Goal: Information Seeking & Learning: Learn about a topic

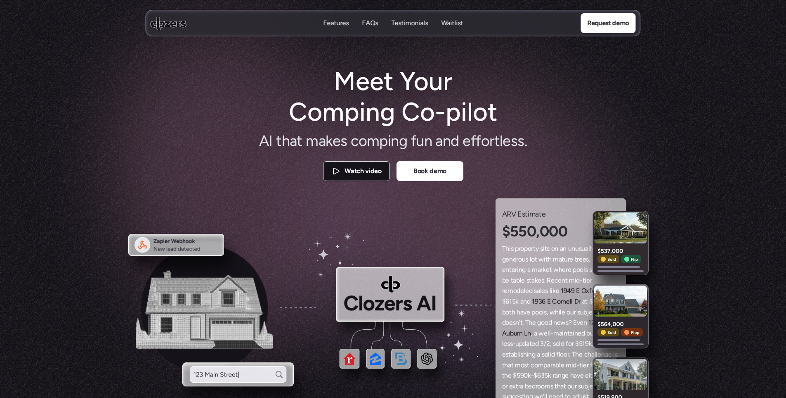
click at [367, 174] on p "Watch video" at bounding box center [363, 171] width 37 height 11
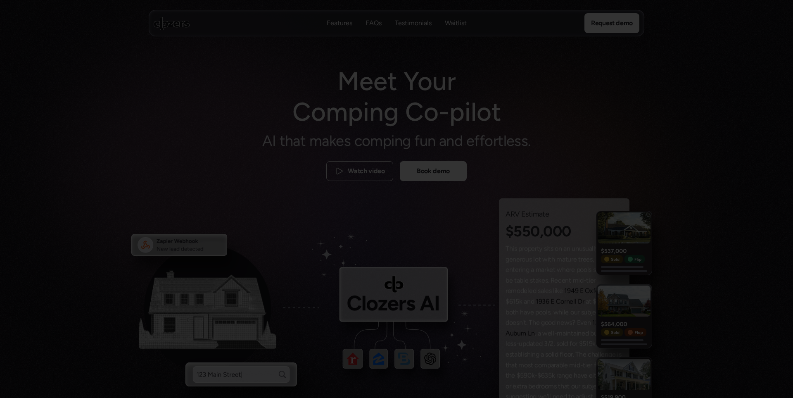
click at [156, 178] on div at bounding box center [396, 199] width 793 height 398
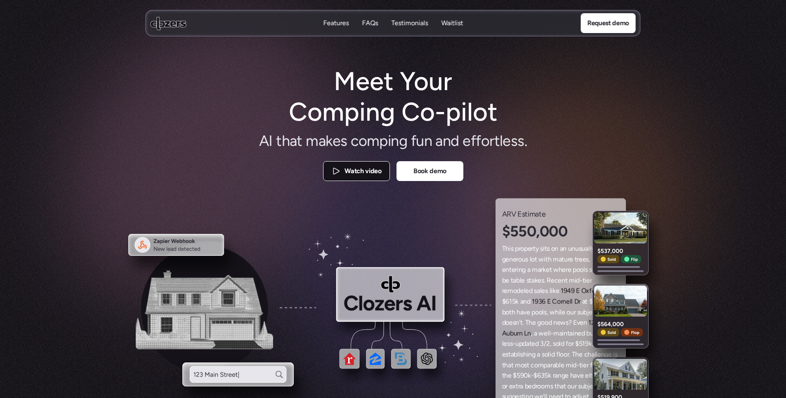
click at [365, 173] on p "Watch video" at bounding box center [363, 171] width 37 height 11
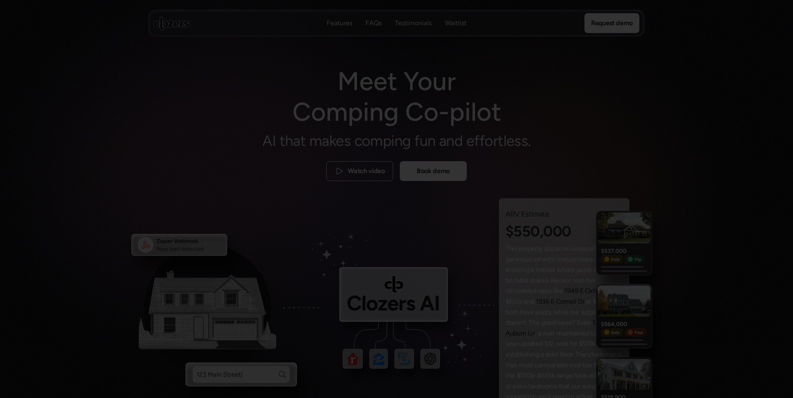
click at [129, 221] on div at bounding box center [396, 199] width 793 height 398
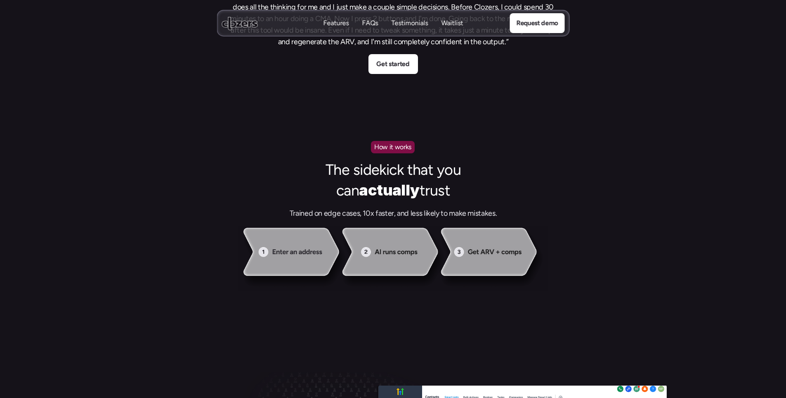
scroll to position [661, 0]
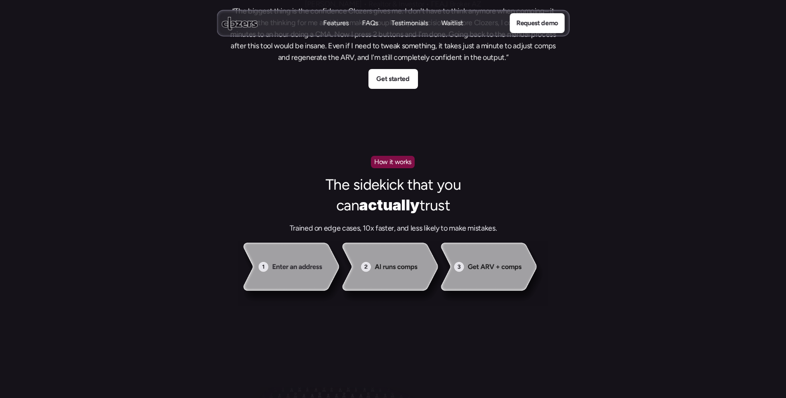
click at [312, 265] on img at bounding box center [393, 273] width 590 height 66
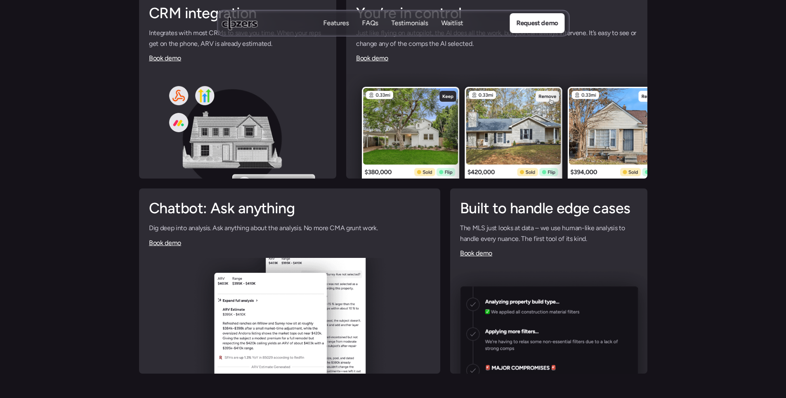
scroll to position [2023, 0]
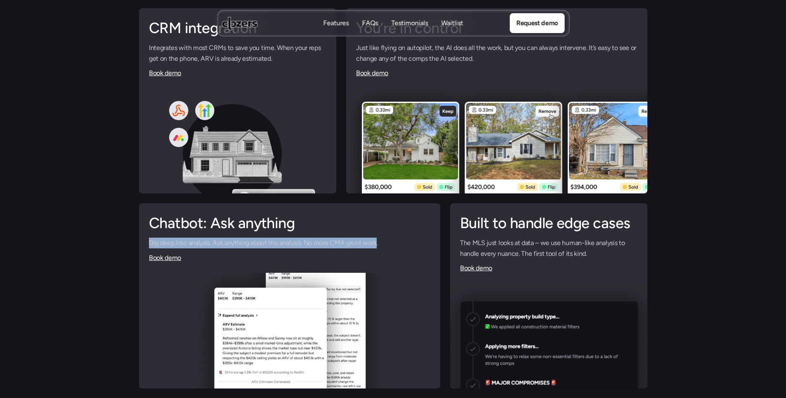
drag, startPoint x: 151, startPoint y: 239, endPoint x: 388, endPoint y: 237, distance: 237.0
click at [378, 237] on p "Dig deep into analysis. Ask anything about the analysis. No more CMA grunt work." at bounding box center [290, 242] width 282 height 11
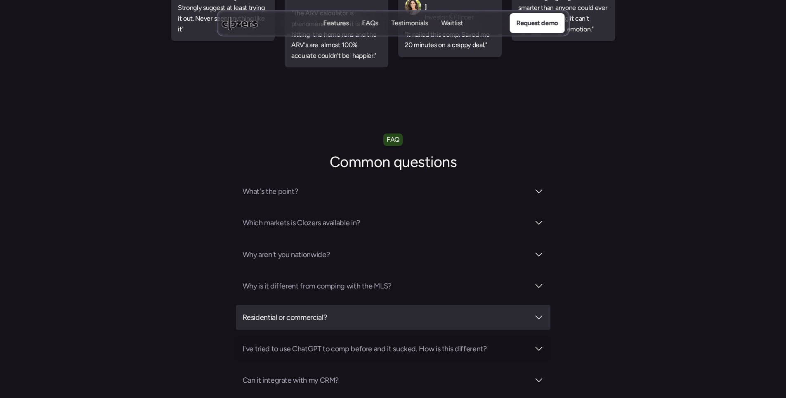
scroll to position [2807, 0]
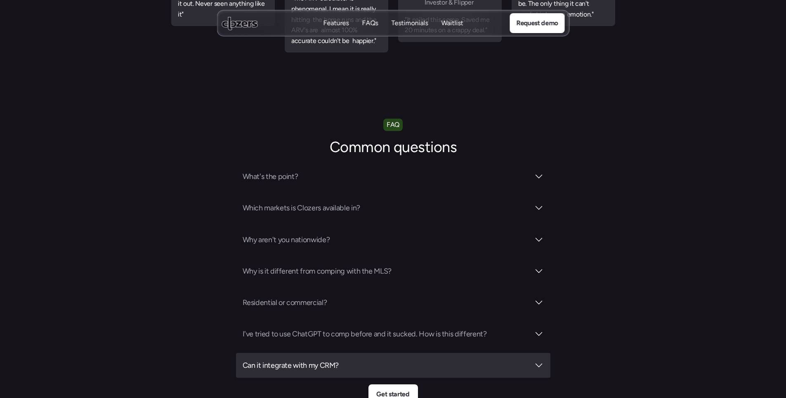
click at [386, 359] on h3 "Can it integrate with my CRM?" at bounding box center [386, 365] width 287 height 12
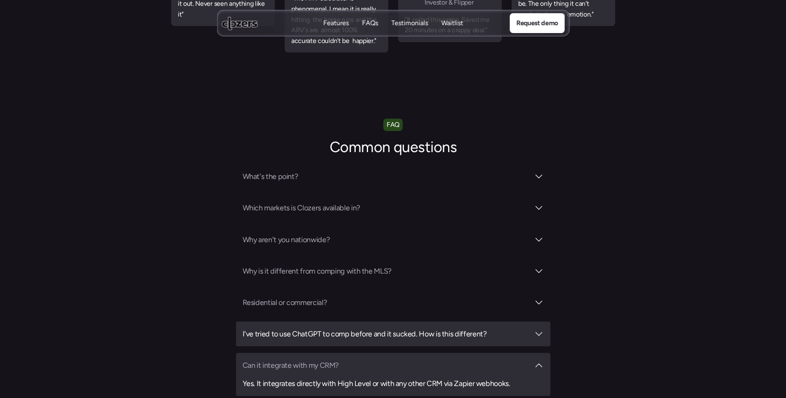
click at [441, 321] on div "I've tried to use ChatGPT to comp before and it sucked. How is this different?" at bounding box center [393, 333] width 315 height 25
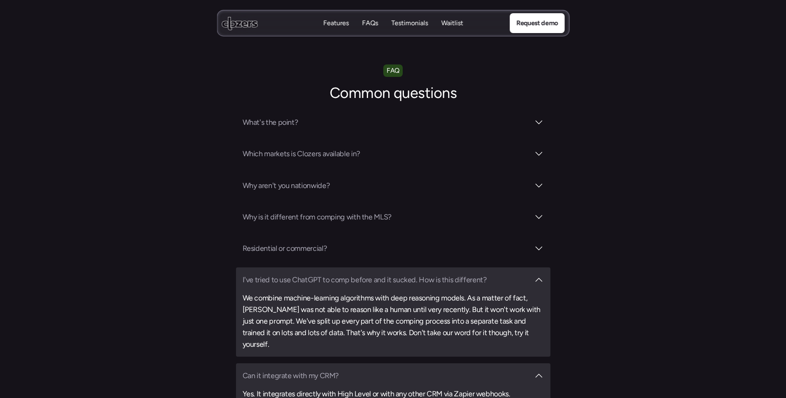
scroll to position [2849, 0]
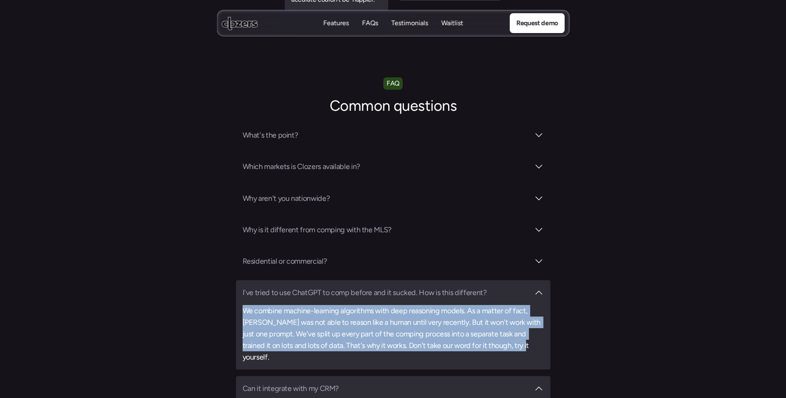
drag, startPoint x: 244, startPoint y: 266, endPoint x: 506, endPoint y: 300, distance: 264.0
click at [506, 305] on h3 "We combine machine-learning algorithms with deep reasoning models. As a matter …" at bounding box center [393, 334] width 301 height 58
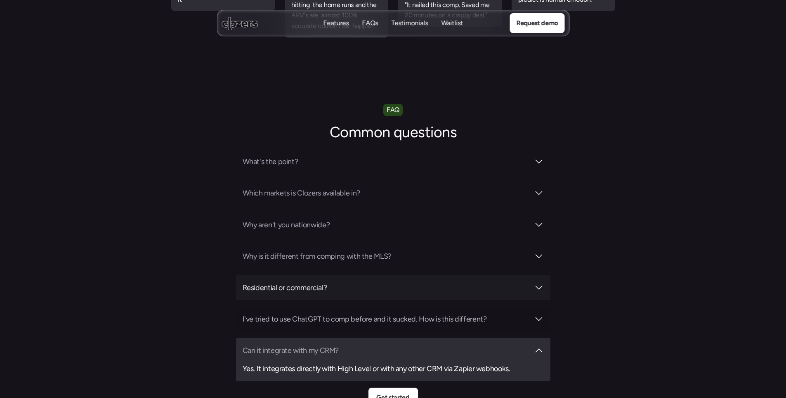
scroll to position [2807, 0]
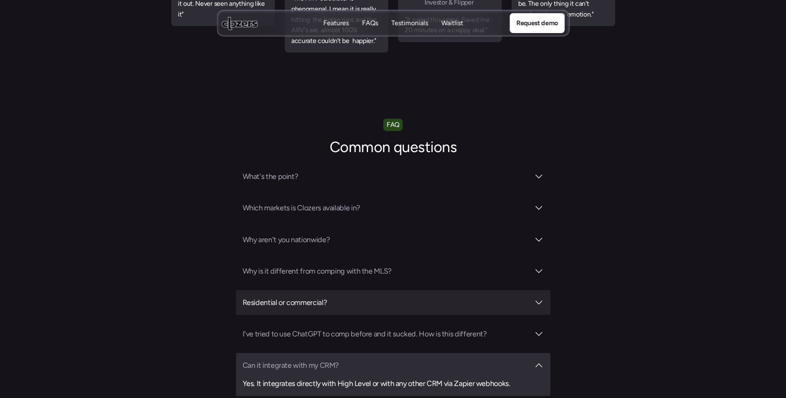
click at [401, 296] on h3 "Residential or commercial?" at bounding box center [386, 302] width 287 height 12
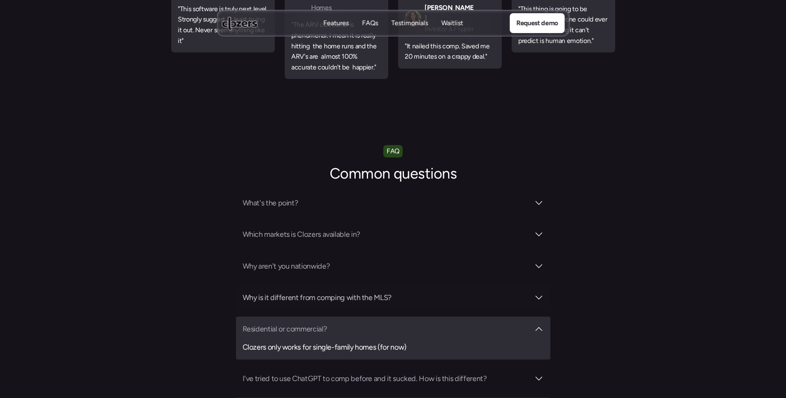
scroll to position [2766, 0]
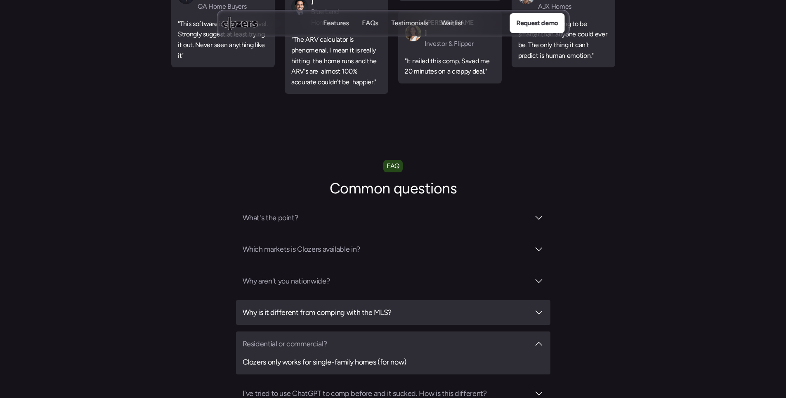
click at [338, 306] on h3 "Why is it different from comping with the MLS?" at bounding box center [386, 312] width 287 height 12
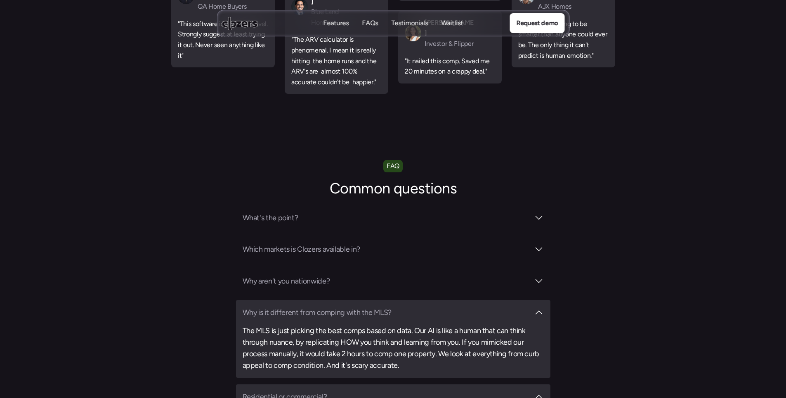
click at [423, 306] on h3 "Why is it different from comping with the MLS?" at bounding box center [386, 312] width 287 height 12
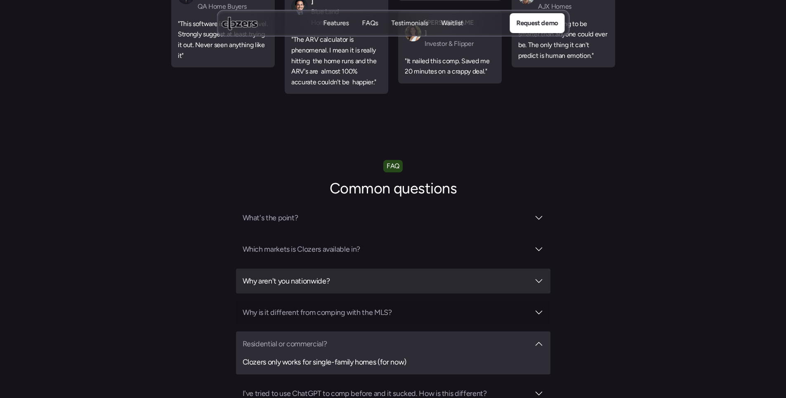
click at [403, 268] on div "Why aren't you nationwide?" at bounding box center [393, 280] width 315 height 25
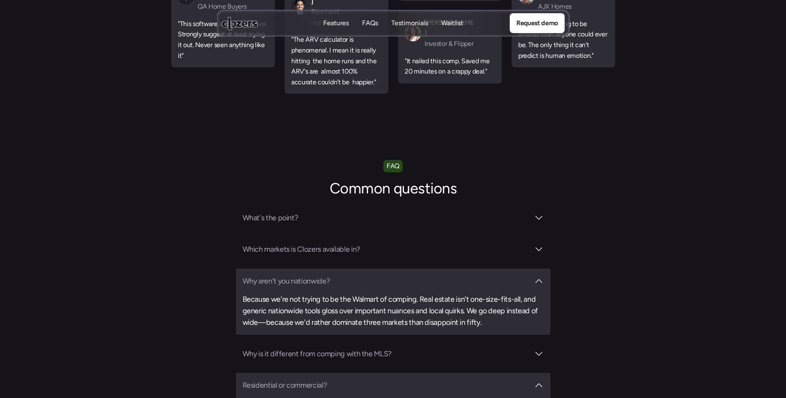
click at [405, 275] on h3 "Why aren't you nationwide?" at bounding box center [386, 281] width 287 height 12
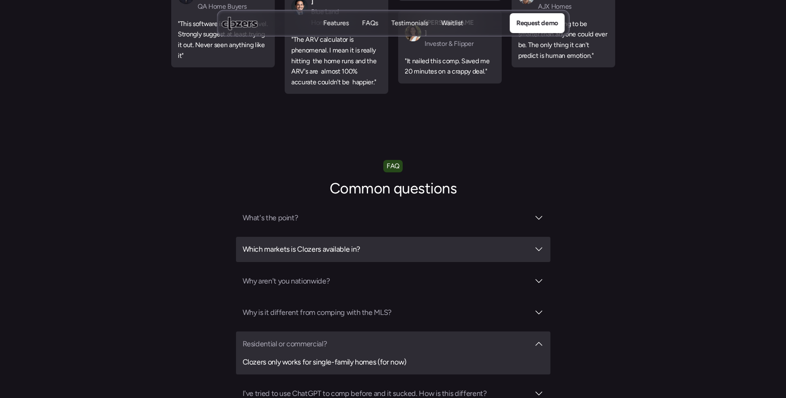
click at [391, 243] on h3 "Which markets is Clozers available in?" at bounding box center [386, 249] width 287 height 12
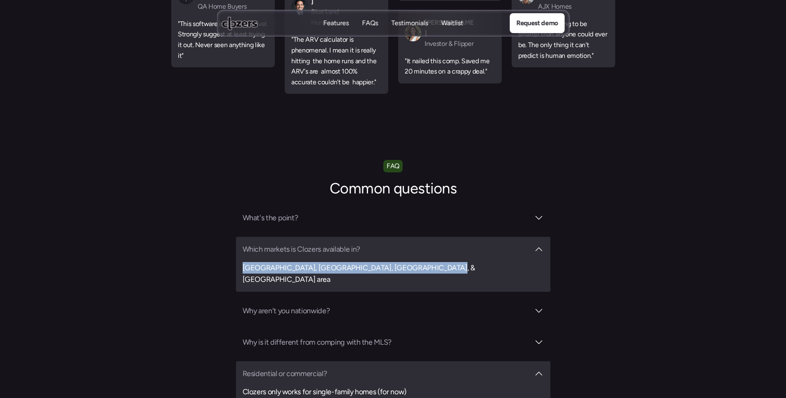
drag, startPoint x: 435, startPoint y: 227, endPoint x: 242, endPoint y: 223, distance: 193.7
click at [242, 237] on div "Which markets is Clozers available in? [GEOGRAPHIC_DATA], [GEOGRAPHIC_DATA], [G…" at bounding box center [393, 264] width 315 height 54
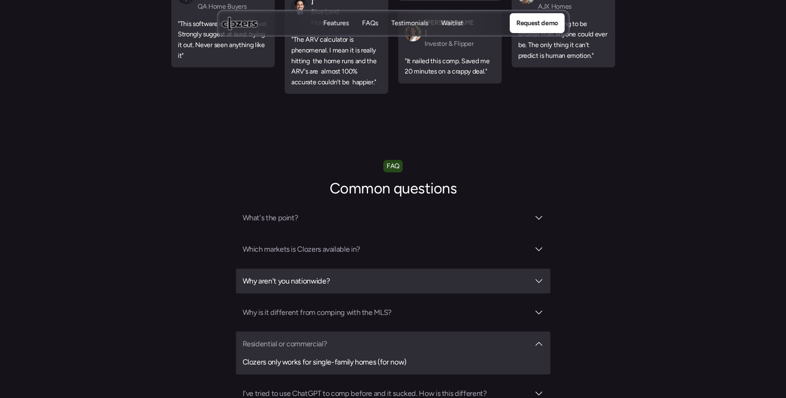
copy h3 "[GEOGRAPHIC_DATA], [GEOGRAPHIC_DATA], [GEOGRAPHIC_DATA], & [GEOGRAPHIC_DATA] ar…"
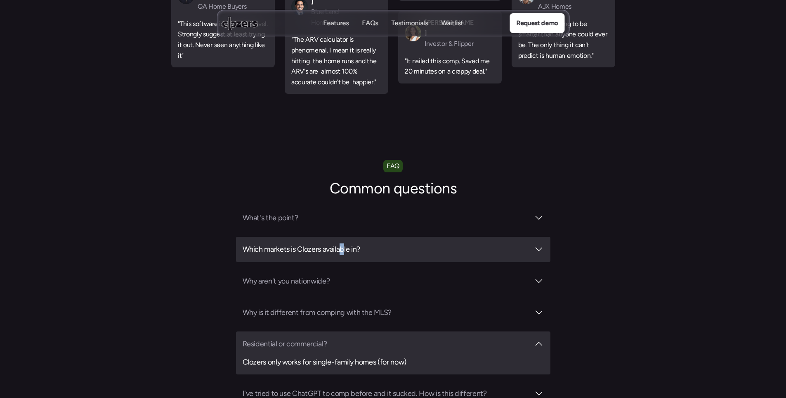
drag, startPoint x: 346, startPoint y: 197, endPoint x: 342, endPoint y: 202, distance: 6.1
click at [342, 237] on div "Which markets is Clozers available in?" at bounding box center [393, 249] width 315 height 25
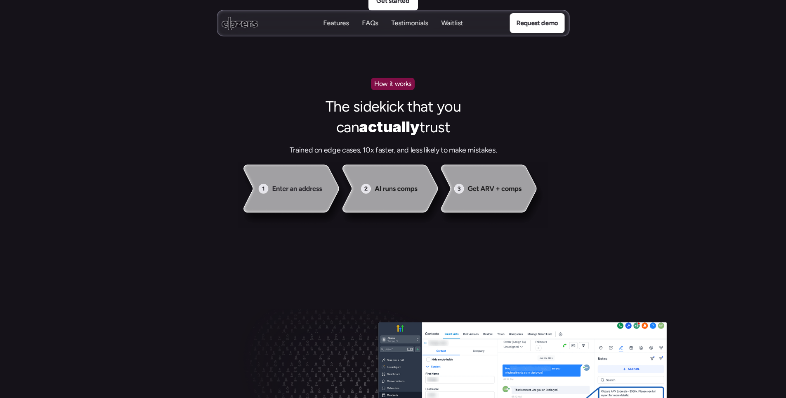
scroll to position [661, 0]
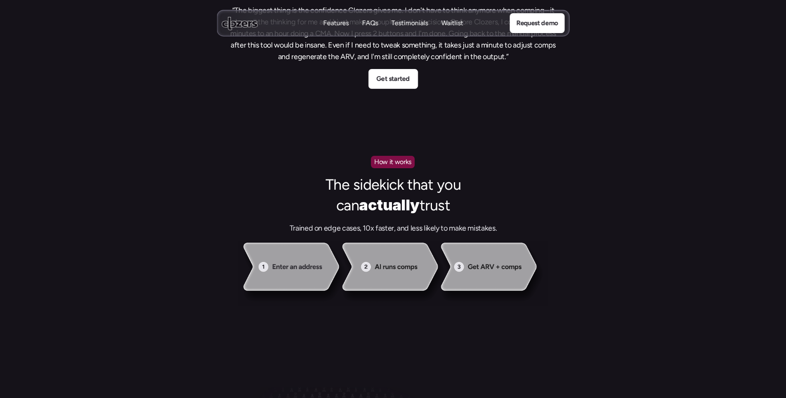
drag, startPoint x: 309, startPoint y: 179, endPoint x: 477, endPoint y: 210, distance: 170.9
click at [477, 210] on div "The sidekick that you can actually trust Trained on edge cases, 10x faster, and…" at bounding box center [393, 204] width 281 height 59
drag, startPoint x: 464, startPoint y: 211, endPoint x: 293, endPoint y: 171, distance: 176.3
click at [293, 171] on div "How it works The sidekick that you can actually trust Trained on edge cases, 10…" at bounding box center [393, 241] width 786 height 225
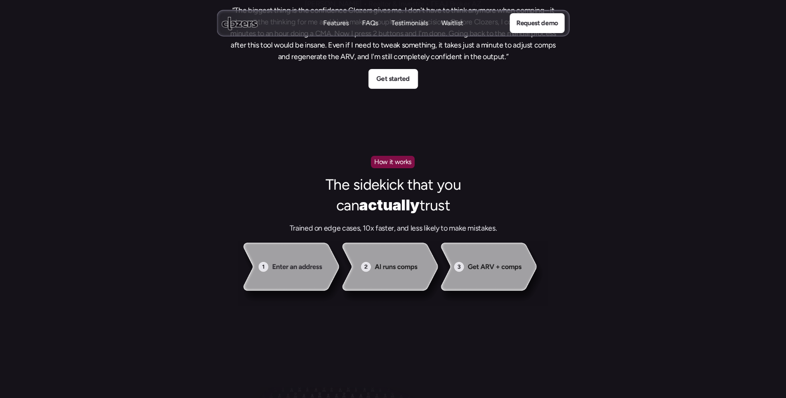
click at [293, 171] on div "How it works The sidekick that you can actually trust Trained on edge cases, 10…" at bounding box center [393, 241] width 786 height 225
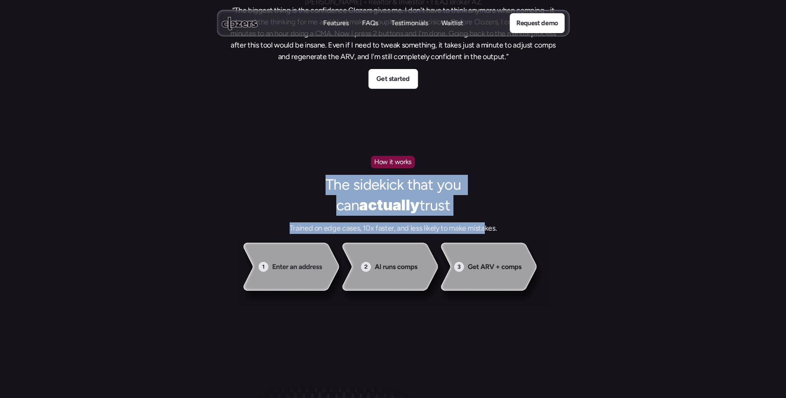
drag, startPoint x: 288, startPoint y: 179, endPoint x: 490, endPoint y: 218, distance: 206.4
click at [490, 218] on div "The sidekick that you can actually trust Trained on edge cases, 10x faster, and…" at bounding box center [393, 204] width 281 height 59
drag, startPoint x: 500, startPoint y: 214, endPoint x: 294, endPoint y: 178, distance: 209.6
click at [294, 178] on div "The sidekick that you can actually trust Trained on edge cases, 10x faster, and…" at bounding box center [393, 204] width 281 height 59
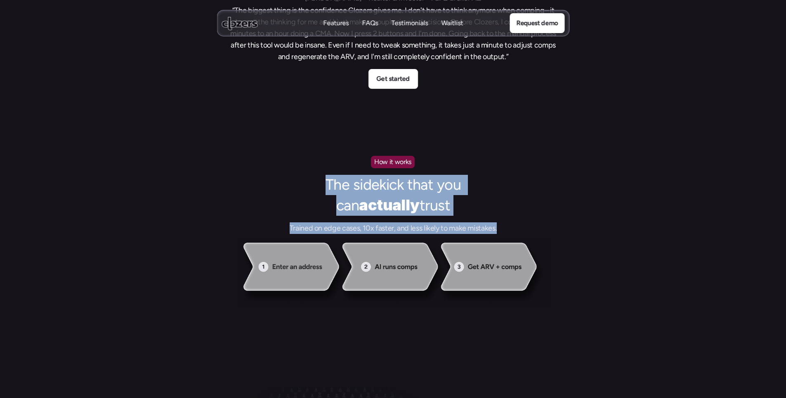
click at [294, 178] on div "The sidekick that you can actually trust Trained on edge cases, 10x faster, and…" at bounding box center [393, 204] width 281 height 59
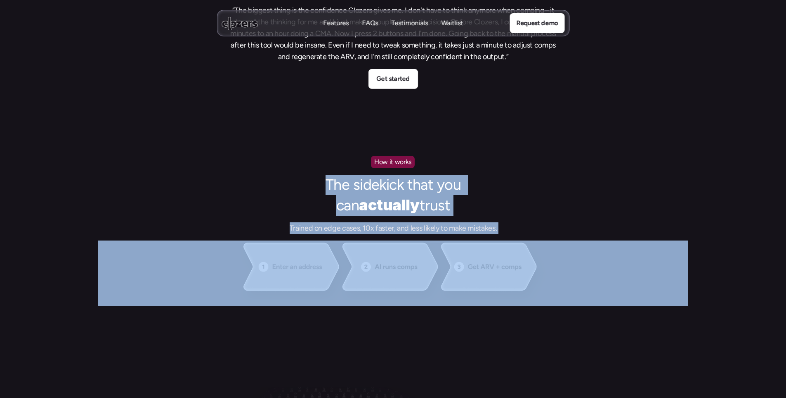
drag, startPoint x: 294, startPoint y: 178, endPoint x: 520, endPoint y: 218, distance: 230.3
click at [519, 219] on div "The sidekick that you can actually trust Trained on edge cases, 10x faster, and…" at bounding box center [393, 204] width 281 height 59
click at [520, 218] on div "The sidekick that you can actually trust Trained on edge cases, 10x faster, and…" at bounding box center [393, 204] width 281 height 59
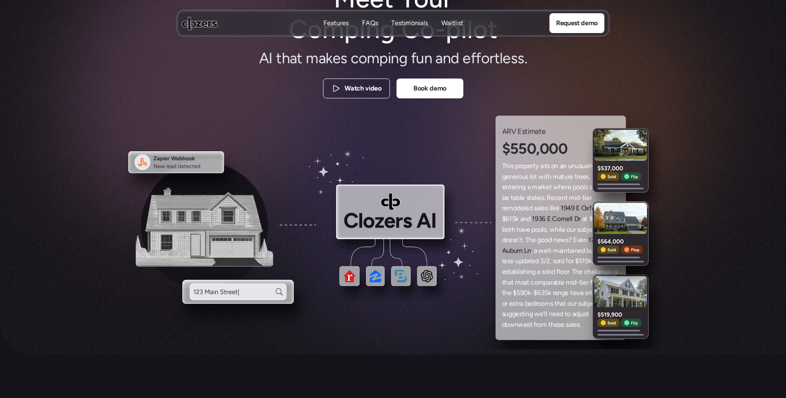
scroll to position [0, 0]
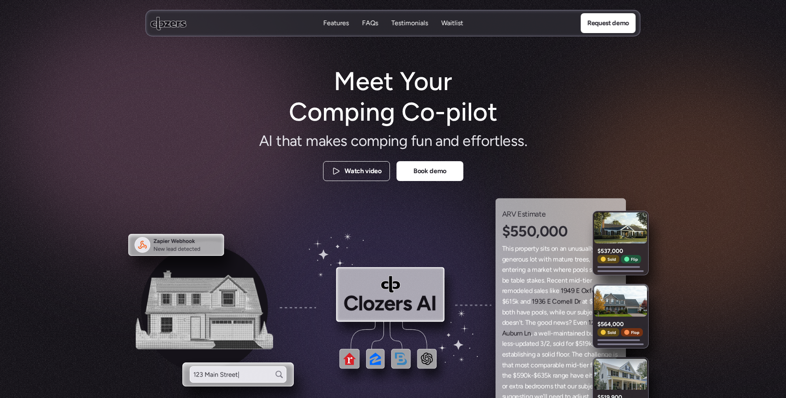
click at [163, 24] on use at bounding box center [169, 23] width 36 height 13
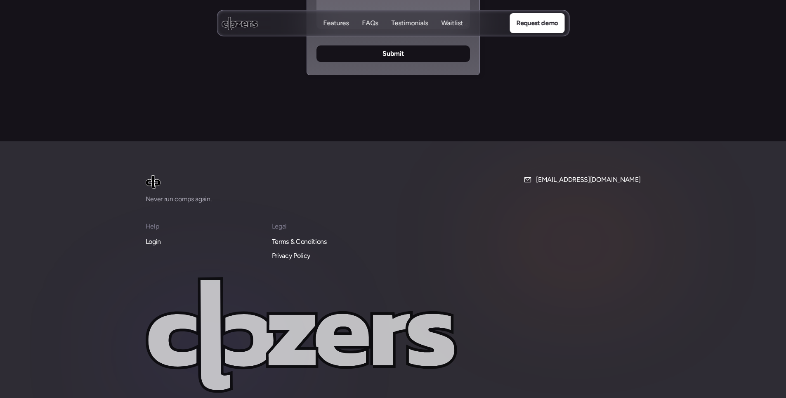
scroll to position [3519, 0]
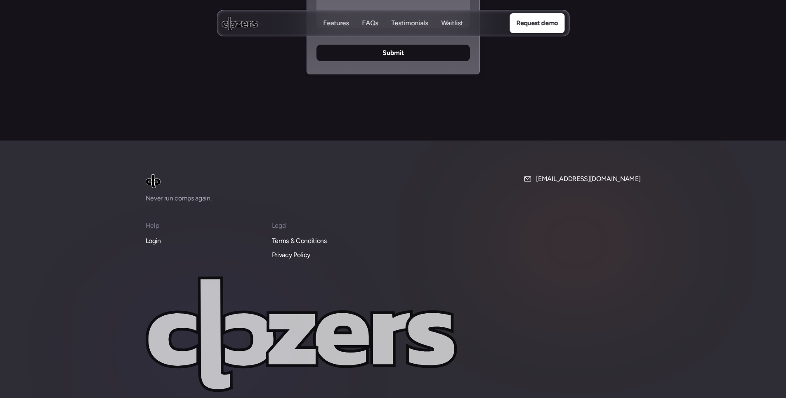
drag, startPoint x: 578, startPoint y: 284, endPoint x: 225, endPoint y: 290, distance: 352.2
click at [225, 291] on div at bounding box center [393, 334] width 495 height 116
drag, startPoint x: 497, startPoint y: 275, endPoint x: 98, endPoint y: 270, distance: 399.3
click at [99, 270] on footer "Never run comps again. [EMAIL_ADDRESS][DOMAIN_NAME] Help Login Legal Terms & Co…" at bounding box center [393, 295] width 786 height 311
click at [98, 270] on img at bounding box center [393, 295] width 786 height 311
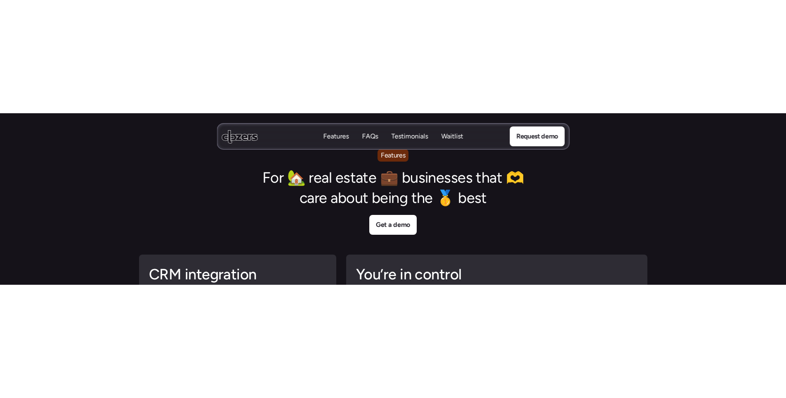
scroll to position [1888, 0]
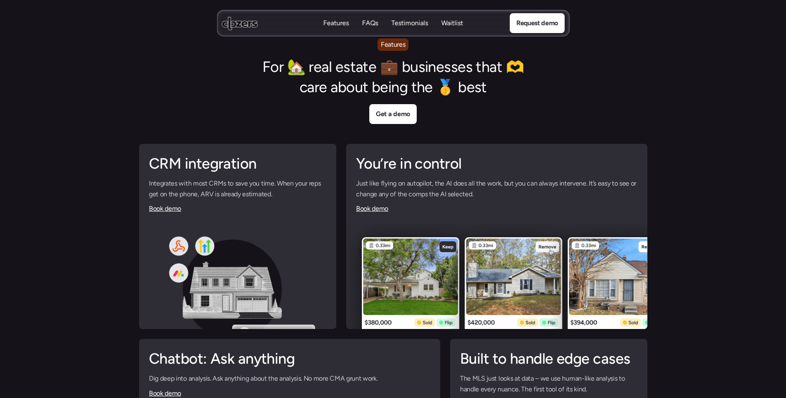
drag, startPoint x: 291, startPoint y: 194, endPoint x: 146, endPoint y: 180, distance: 145.3
click at [146, 180] on div "CRM integration Integrates with most CRMs to save you time. When your reps get …" at bounding box center [237, 184] width 197 height 80
drag, startPoint x: 146, startPoint y: 180, endPoint x: 294, endPoint y: 195, distance: 149.0
click at [294, 195] on div "CRM integration Integrates with most CRMs to save you time. When your reps get …" at bounding box center [237, 184] width 197 height 80
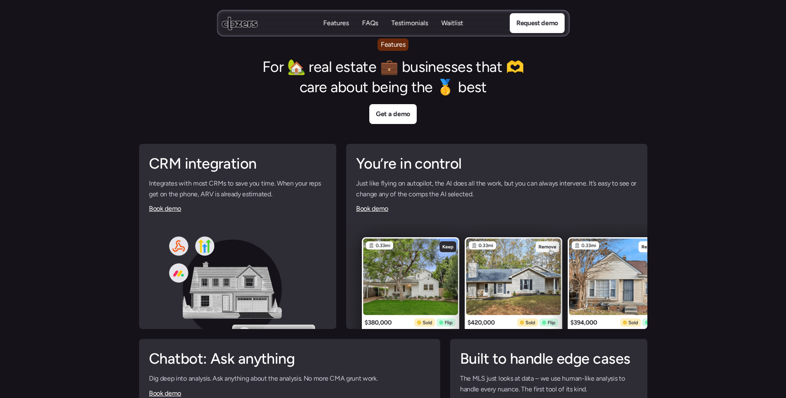
click at [294, 195] on p "Integrates with most CRMs to save you time. When your reps get on the phone, AR…" at bounding box center [238, 188] width 178 height 21
drag, startPoint x: 294, startPoint y: 195, endPoint x: 131, endPoint y: 176, distance: 164.6
click at [131, 176] on div "Features For 🏡 real estate 💼 businesses that 🫶 care about being the 🥇 best Get …" at bounding box center [393, 312] width 786 height 586
drag, startPoint x: 169, startPoint y: 182, endPoint x: 300, endPoint y: 200, distance: 132.1
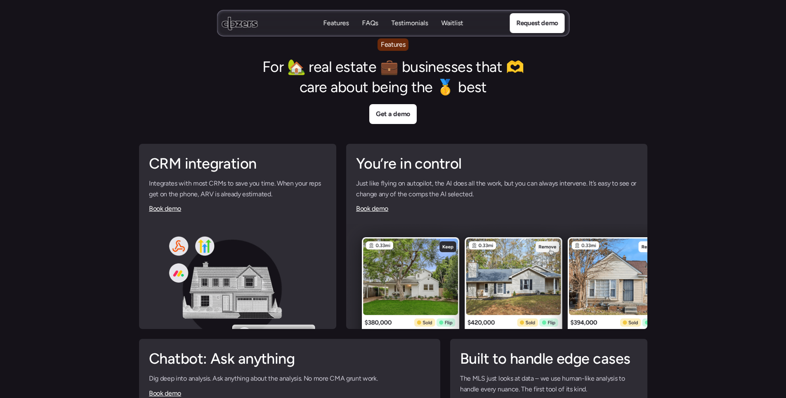
click at [292, 199] on div "CRM integration Integrates with most CRMs to save you time. When your reps get …" at bounding box center [394, 350] width 522 height 441
click at [302, 201] on div "CRM integration Integrates with most CRMs to save you time. When your reps get …" at bounding box center [237, 184] width 197 height 80
drag, startPoint x: 305, startPoint y: 194, endPoint x: 137, endPoint y: 173, distance: 168.9
click at [137, 173] on div "CRM integration Integrates with most CRMs to save you time. When your reps get …" at bounding box center [394, 350] width 522 height 441
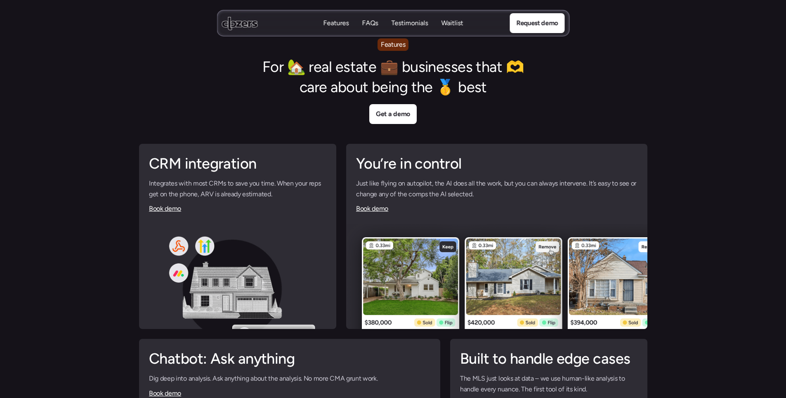
drag, startPoint x: 144, startPoint y: 182, endPoint x: 289, endPoint y: 200, distance: 146.5
click at [288, 200] on div "CRM integration Integrates with most CRMs to save you time. When your reps get …" at bounding box center [237, 184] width 197 height 80
click at [289, 200] on div "CRM integration Integrates with most CRMs to save you time. When your reps get …" at bounding box center [237, 184] width 197 height 80
drag, startPoint x: 189, startPoint y: 195, endPoint x: 116, endPoint y: 185, distance: 73.4
click at [116, 185] on div "Features For 🏡 real estate 💼 businesses that 🫶 care about being the 🥇 best Get …" at bounding box center [393, 312] width 786 height 586
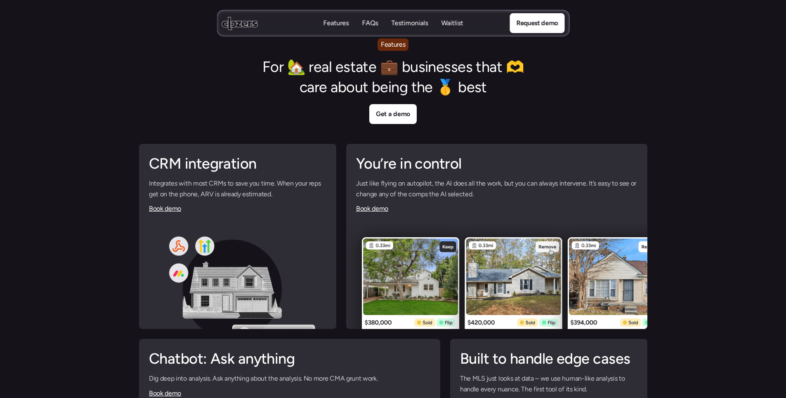
click at [125, 184] on div "Features For 🏡 real estate 💼 businesses that 🫶 care about being the 🥇 best Get …" at bounding box center [393, 312] width 786 height 586
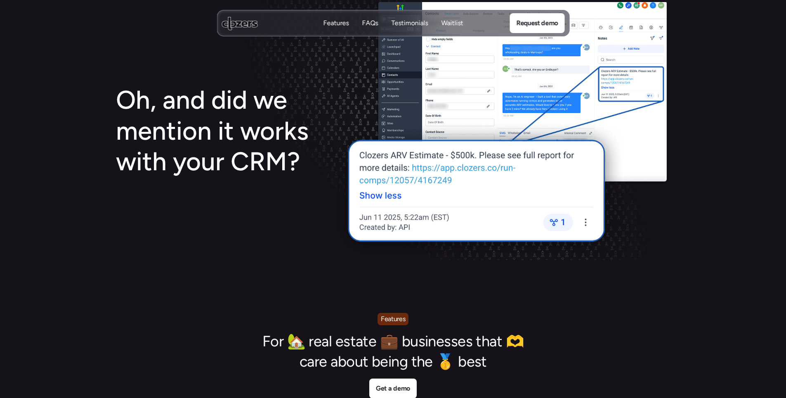
scroll to position [1599, 0]
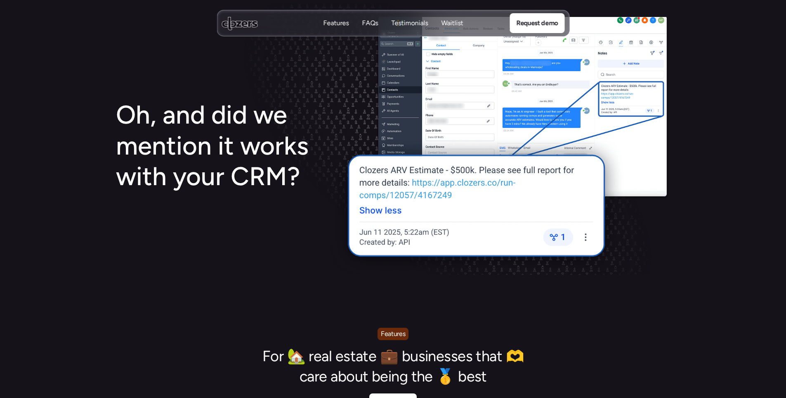
drag, startPoint x: 404, startPoint y: 336, endPoint x: 356, endPoint y: 324, distance: 49.3
drag, startPoint x: 367, startPoint y: 320, endPoint x: 369, endPoint y: 314, distance: 5.6
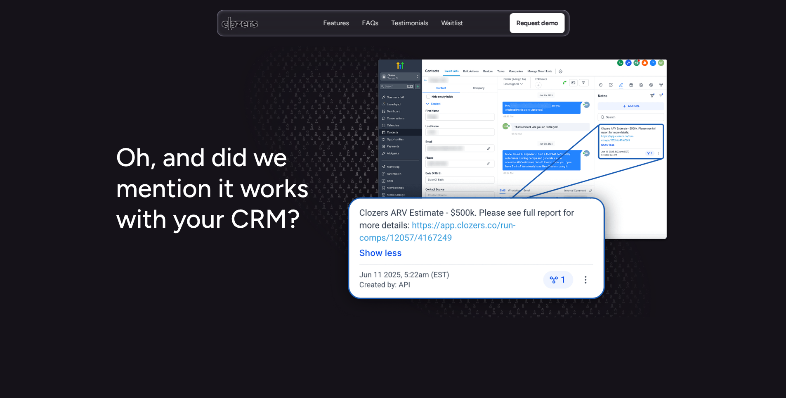
click at [365, 26] on p "FAQs" at bounding box center [370, 23] width 16 height 9
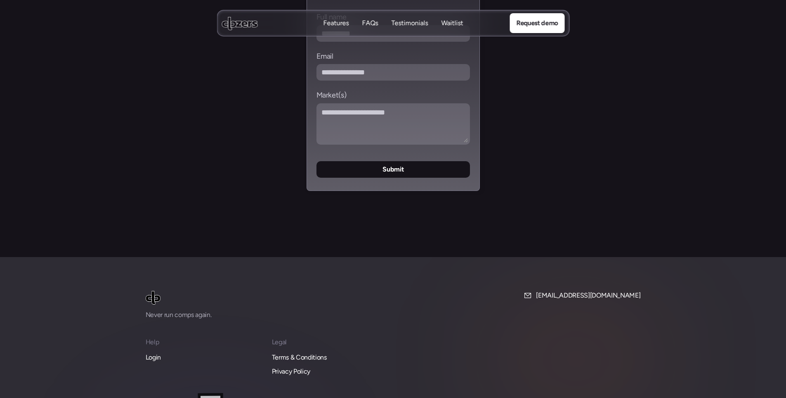
scroll to position [3519, 0]
